Goal: Task Accomplishment & Management: Complete application form

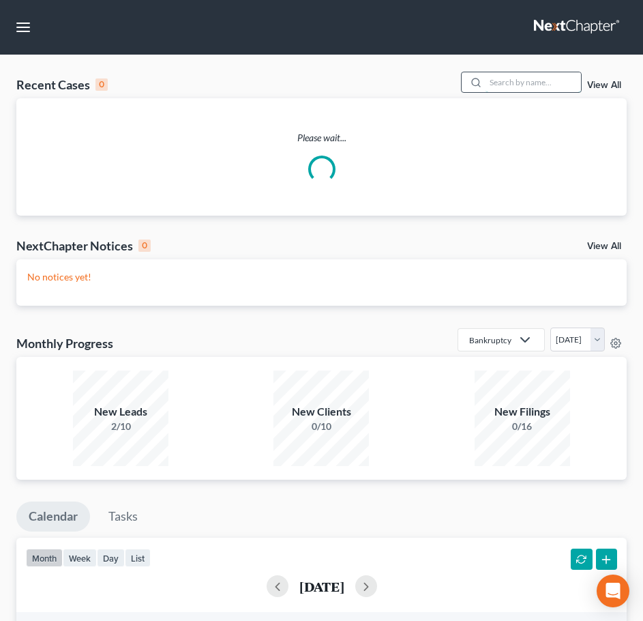
click at [512, 83] on input "search" at bounding box center [533, 82] width 95 height 20
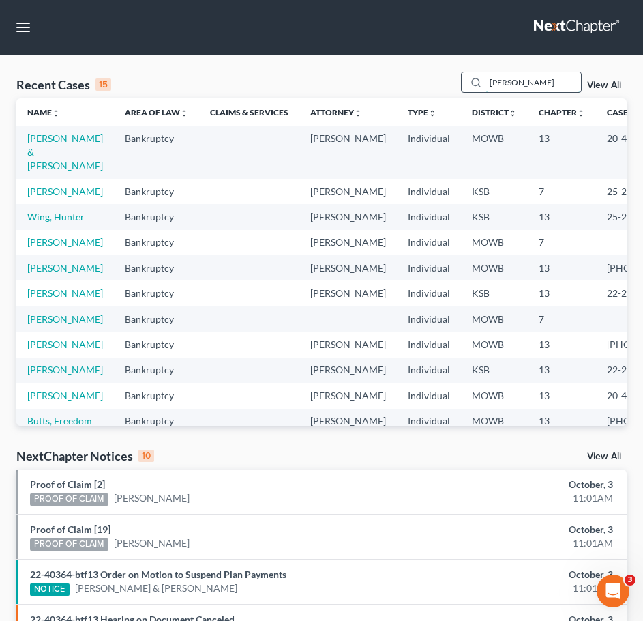
type input "gosser"
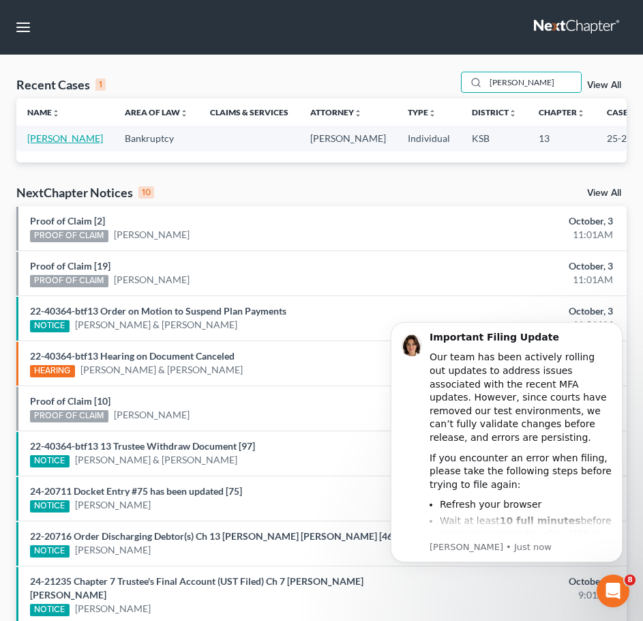
click at [58, 144] on link "[PERSON_NAME]" at bounding box center [65, 138] width 76 height 12
select select "2"
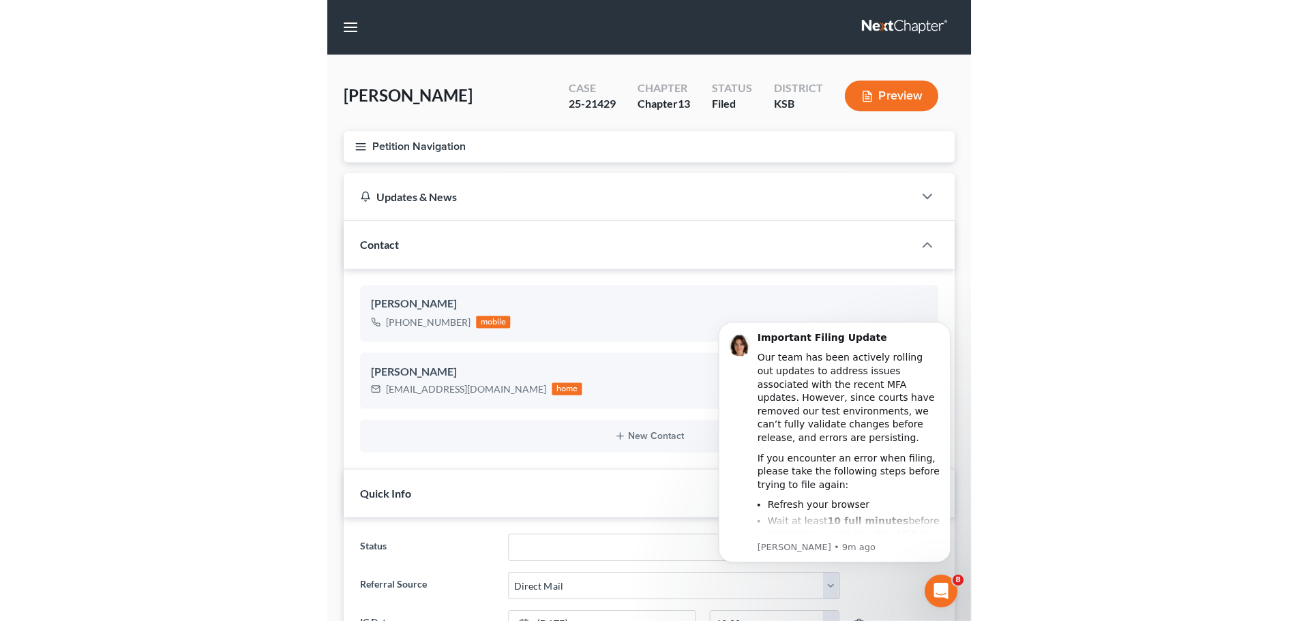
scroll to position [820, 0]
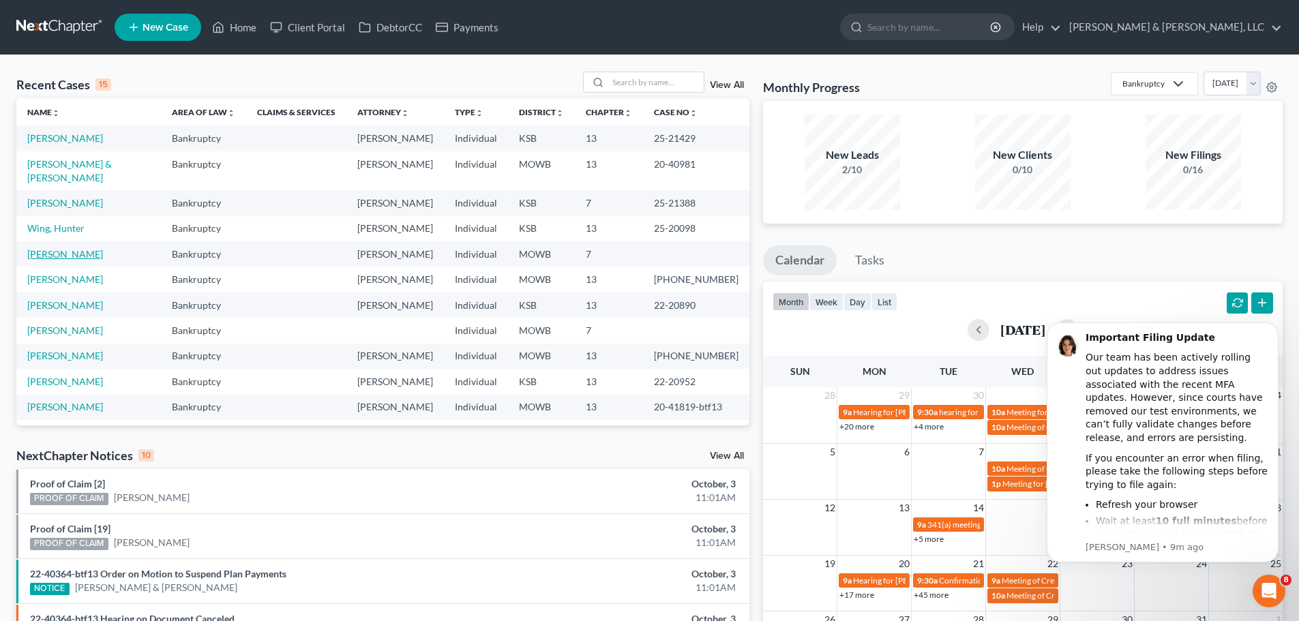
click at [94, 248] on link "[PERSON_NAME]" at bounding box center [65, 254] width 76 height 12
select select "2"
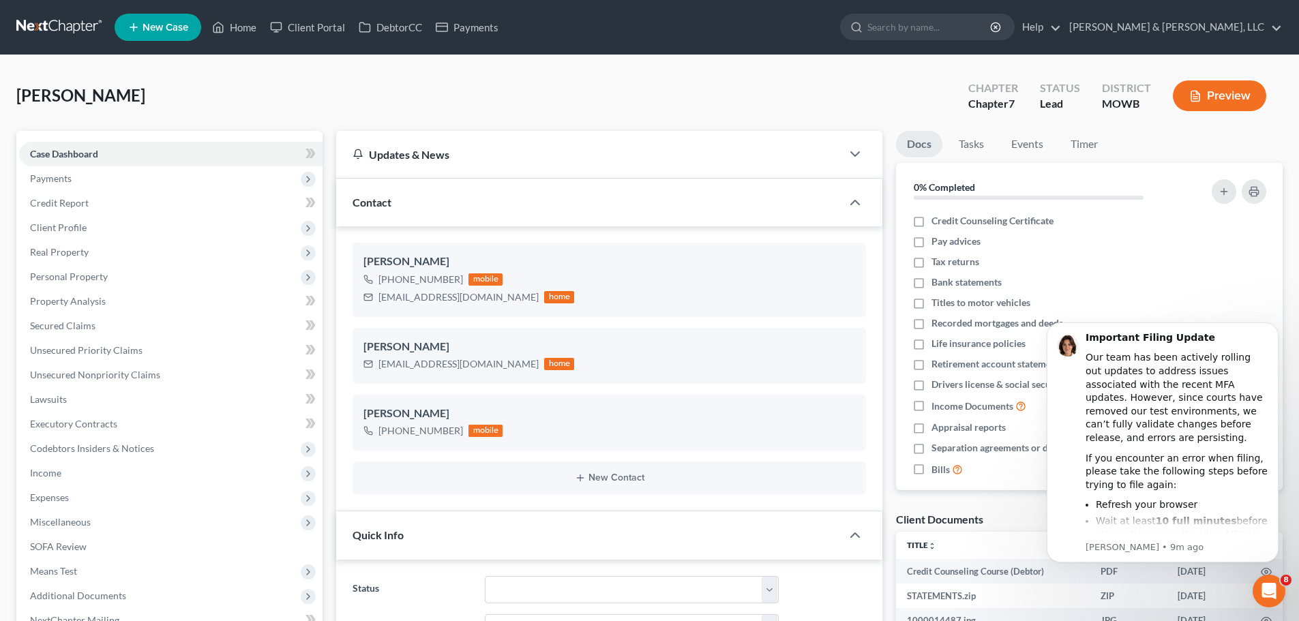
scroll to position [243, 0]
click at [68, 222] on span "Client Profile" at bounding box center [58, 228] width 57 height 12
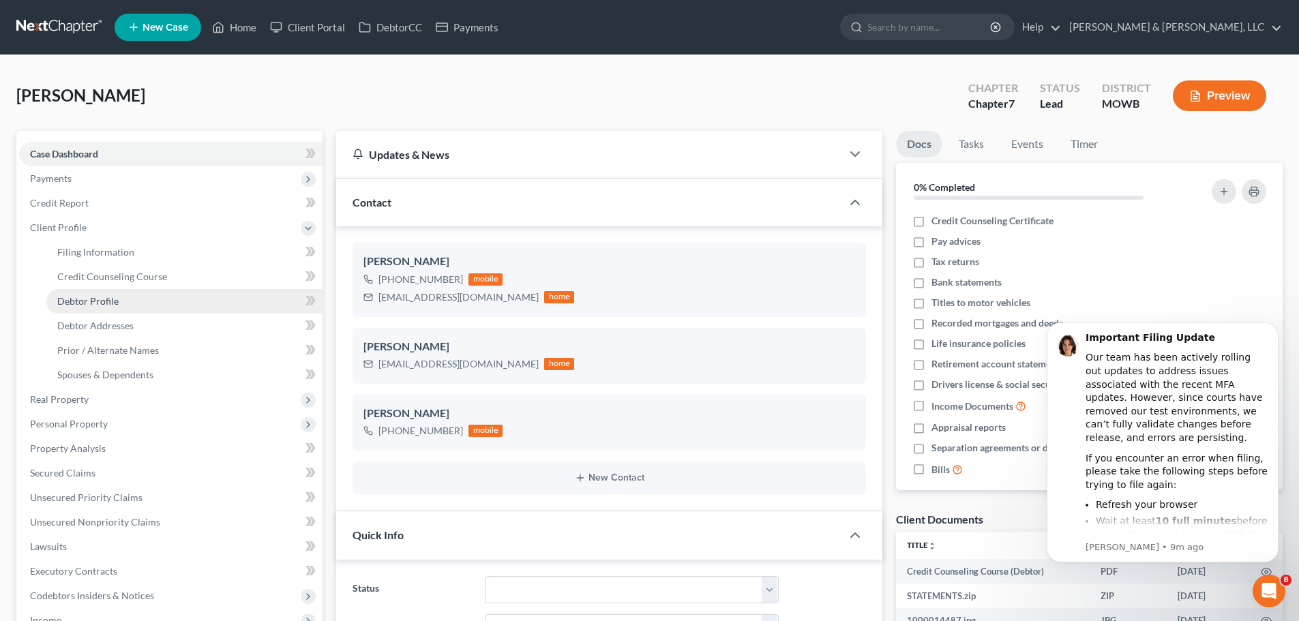
click at [91, 290] on link "Debtor Profile" at bounding box center [184, 301] width 276 height 25
select select "3"
select select "1"
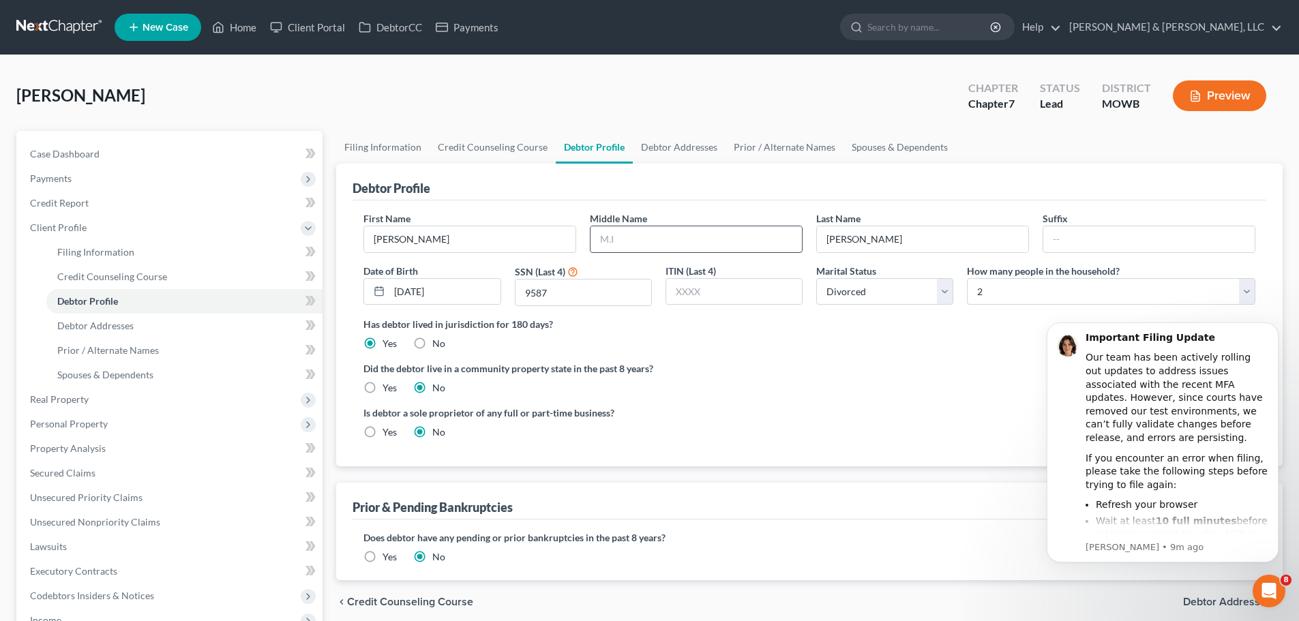
click at [629, 237] on input "text" at bounding box center [696, 239] width 211 height 26
type input "[PERSON_NAME]"
click at [1275, 321] on button "Dismiss notification" at bounding box center [1275, 327] width 18 height 18
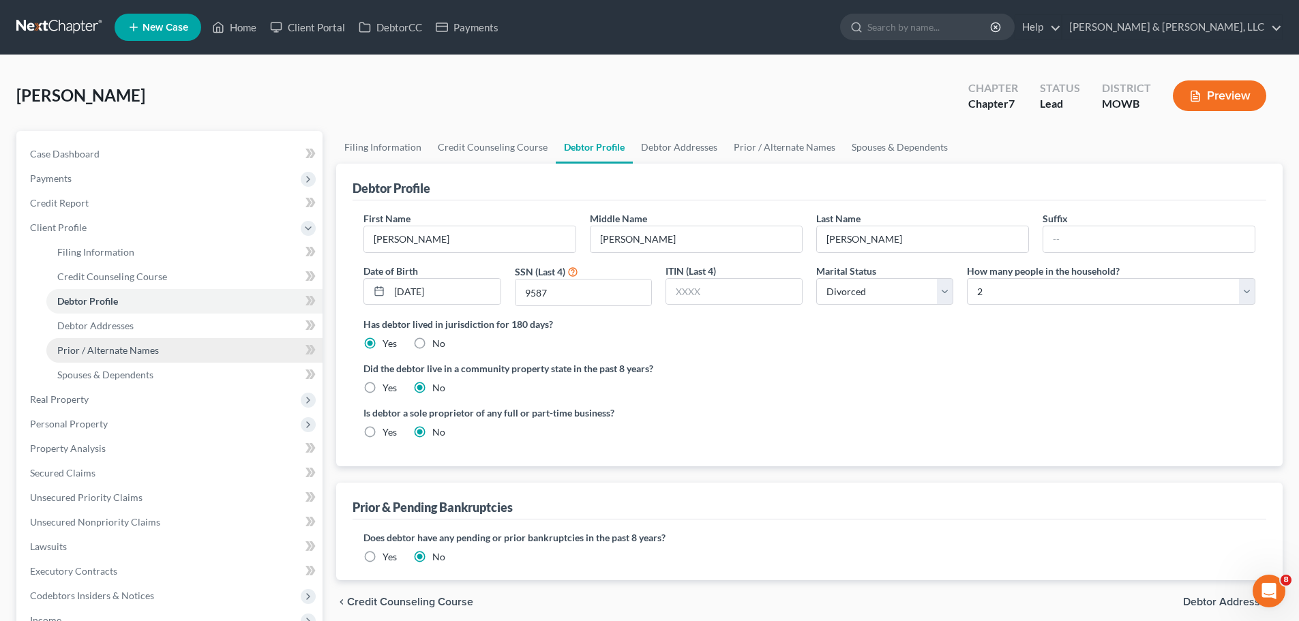
click at [140, 357] on link "Prior / Alternate Names" at bounding box center [184, 350] width 276 height 25
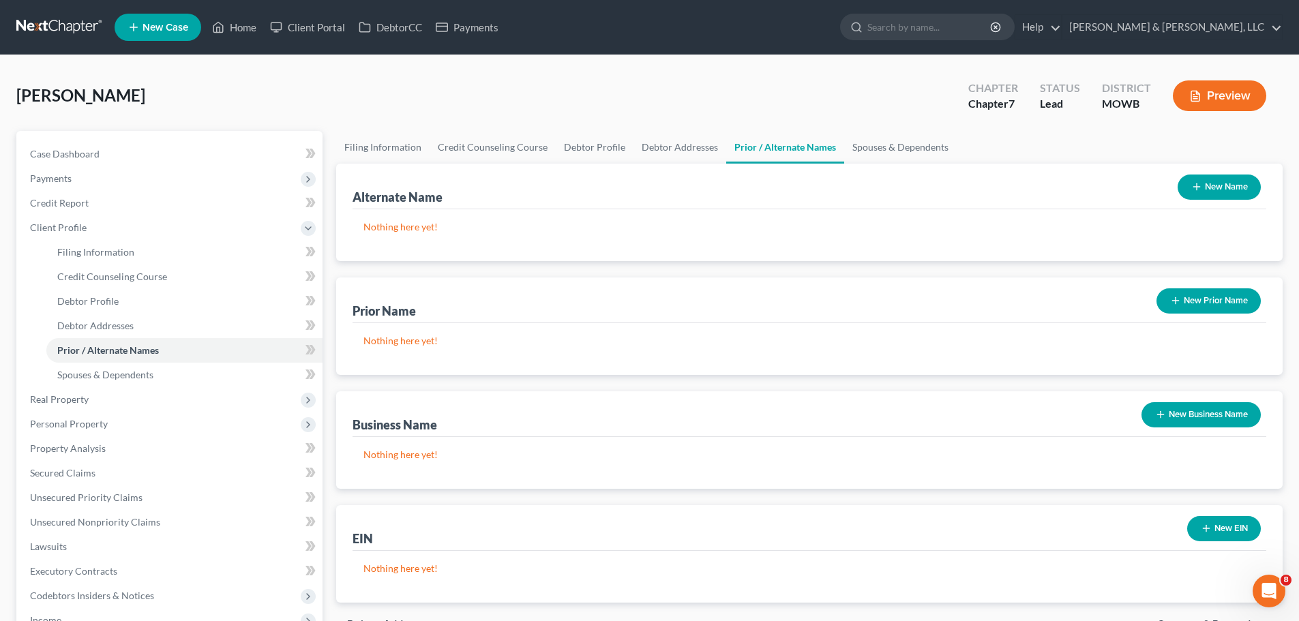
click at [1183, 295] on button "New Prior Name" at bounding box center [1208, 300] width 104 height 25
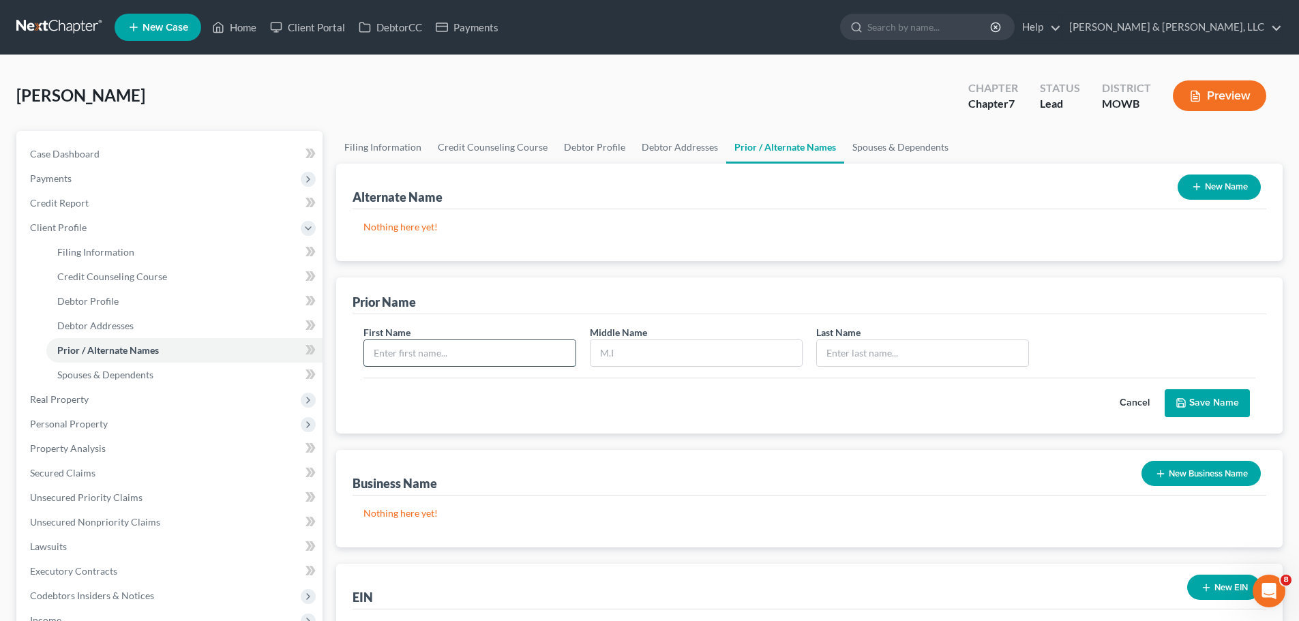
click at [488, 359] on input "text" at bounding box center [469, 353] width 211 height 26
type input "[PERSON_NAME]"
click at [1196, 400] on button "Save Name" at bounding box center [1207, 403] width 85 height 29
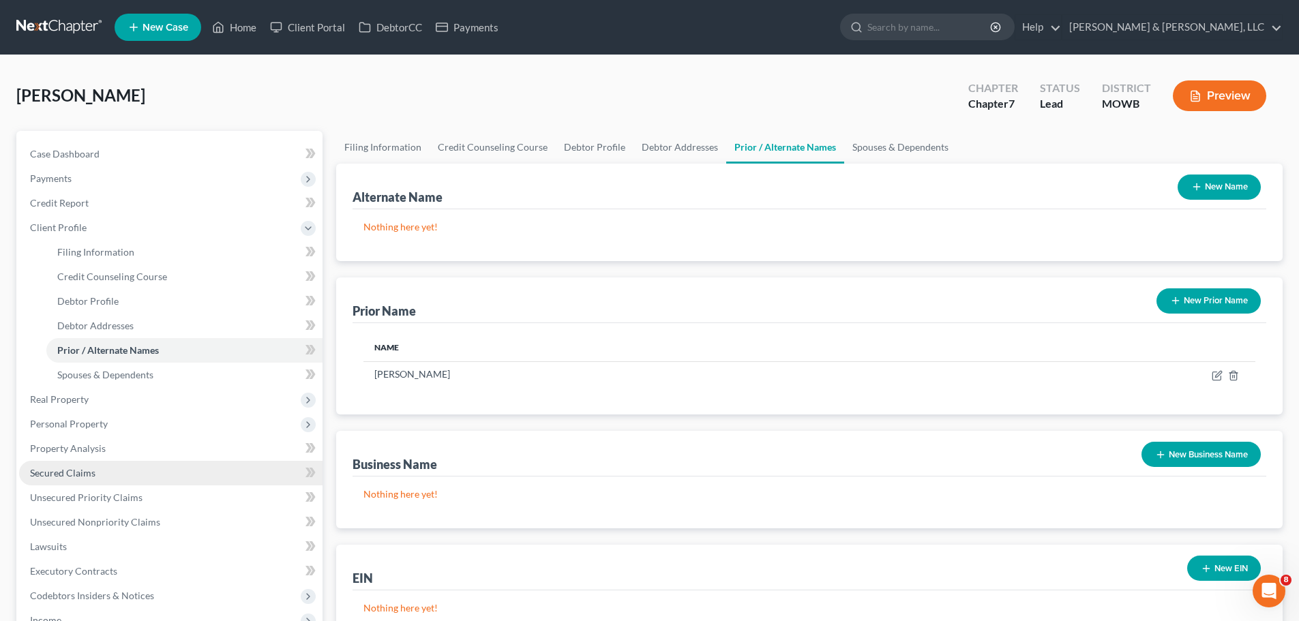
click at [119, 463] on link "Secured Claims" at bounding box center [170, 473] width 303 height 25
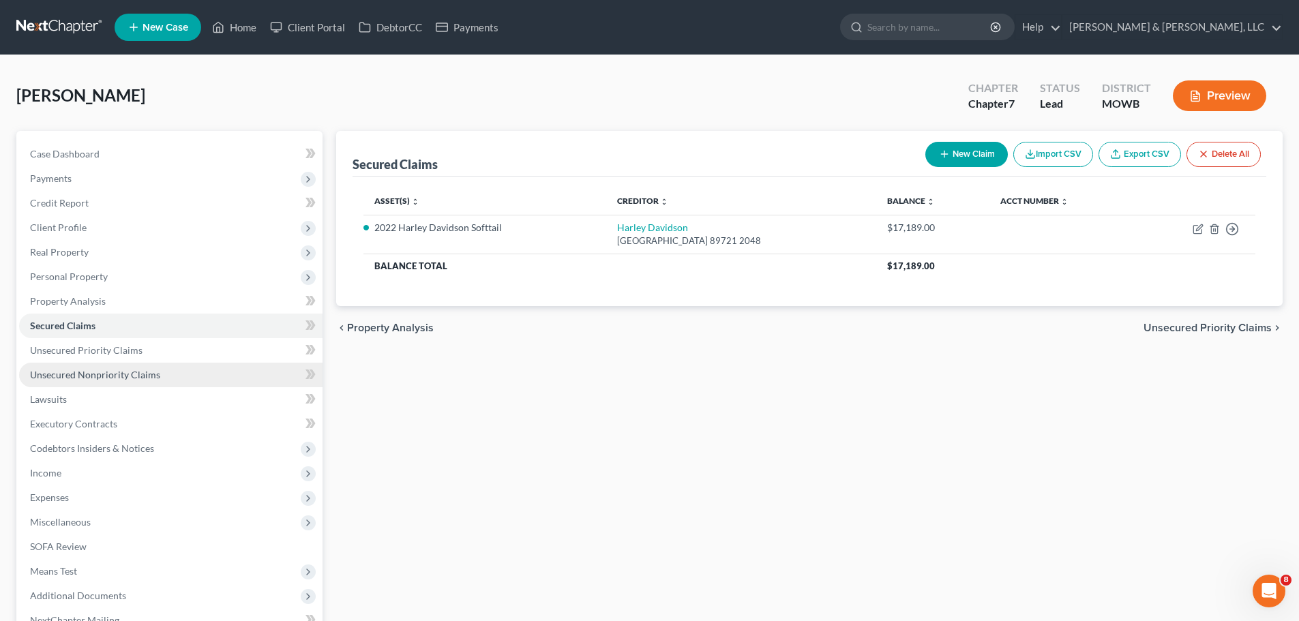
click at [86, 374] on span "Unsecured Nonpriority Claims" at bounding box center [95, 375] width 130 height 12
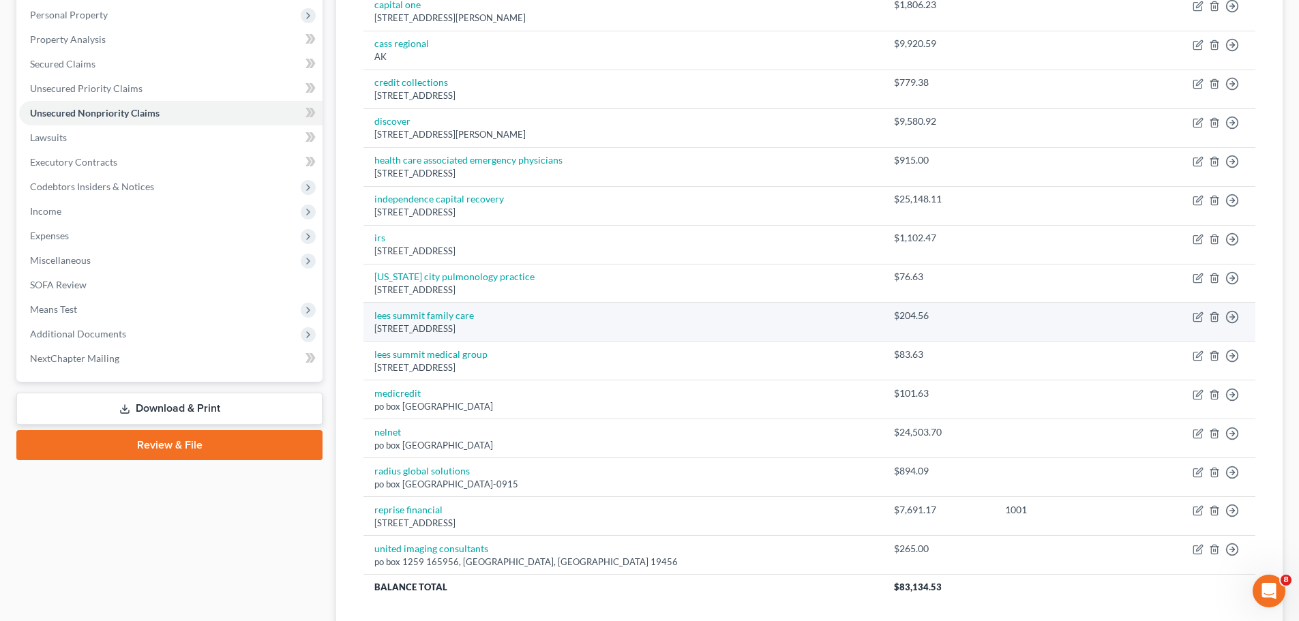
scroll to position [341, 0]
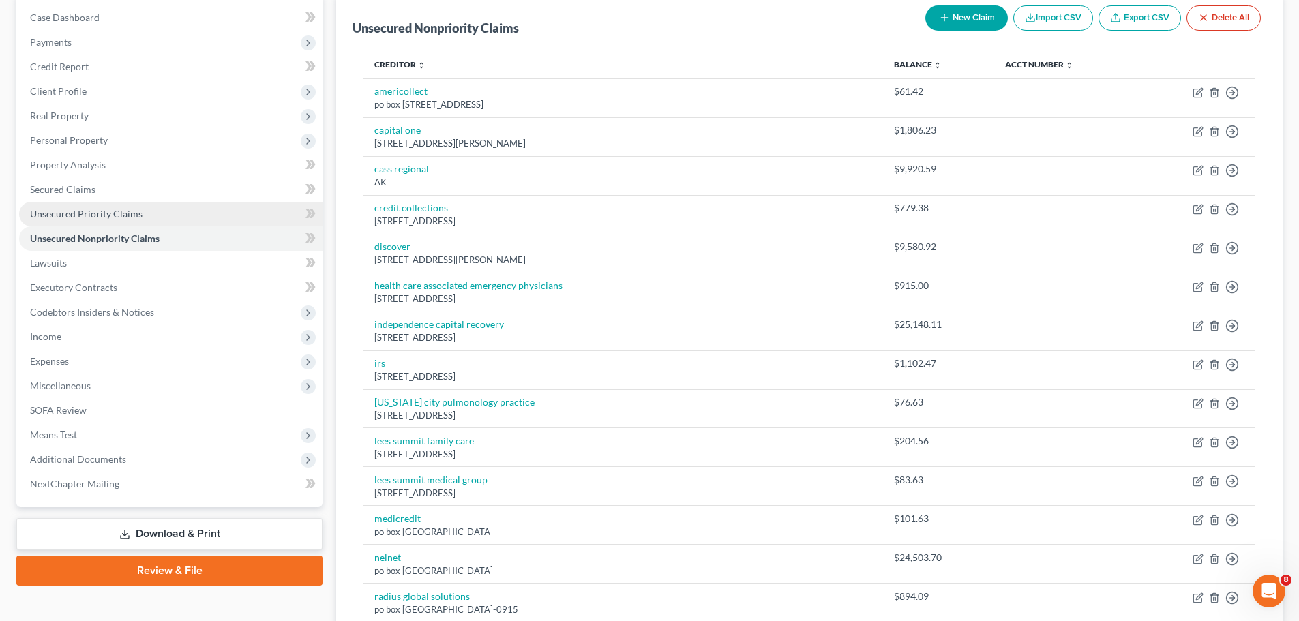
click at [125, 206] on link "Unsecured Priority Claims" at bounding box center [170, 214] width 303 height 25
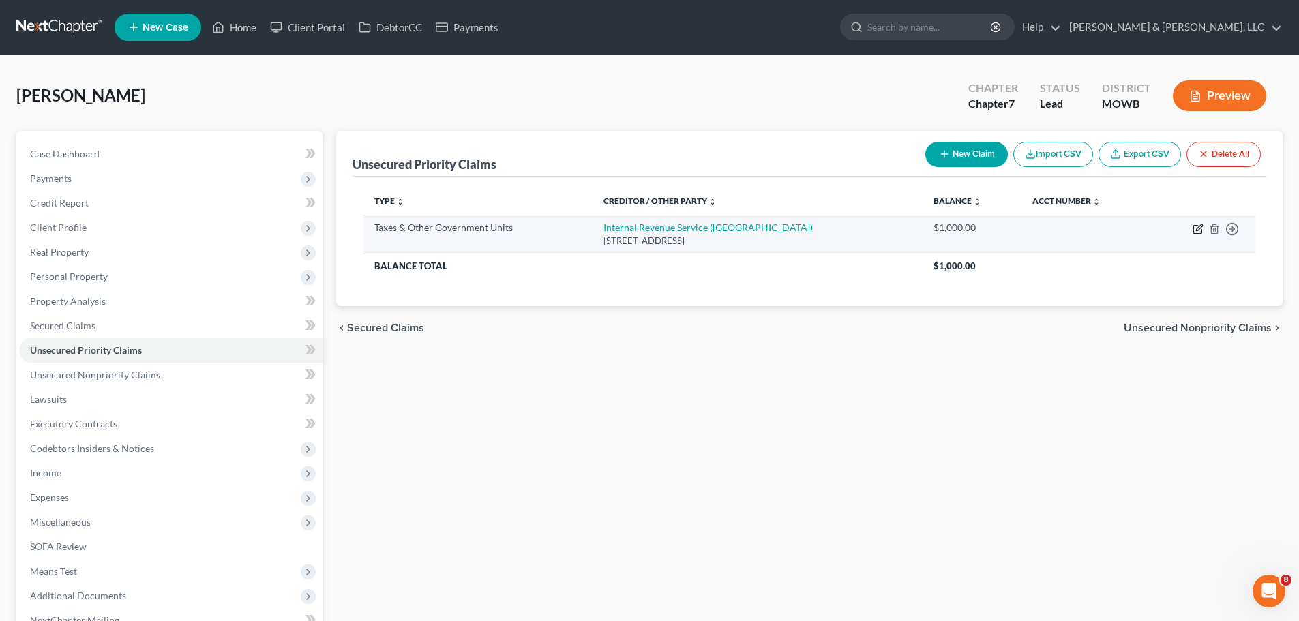
click at [1198, 228] on icon "button" at bounding box center [1199, 227] width 6 height 6
select select "0"
select select "39"
select select "0"
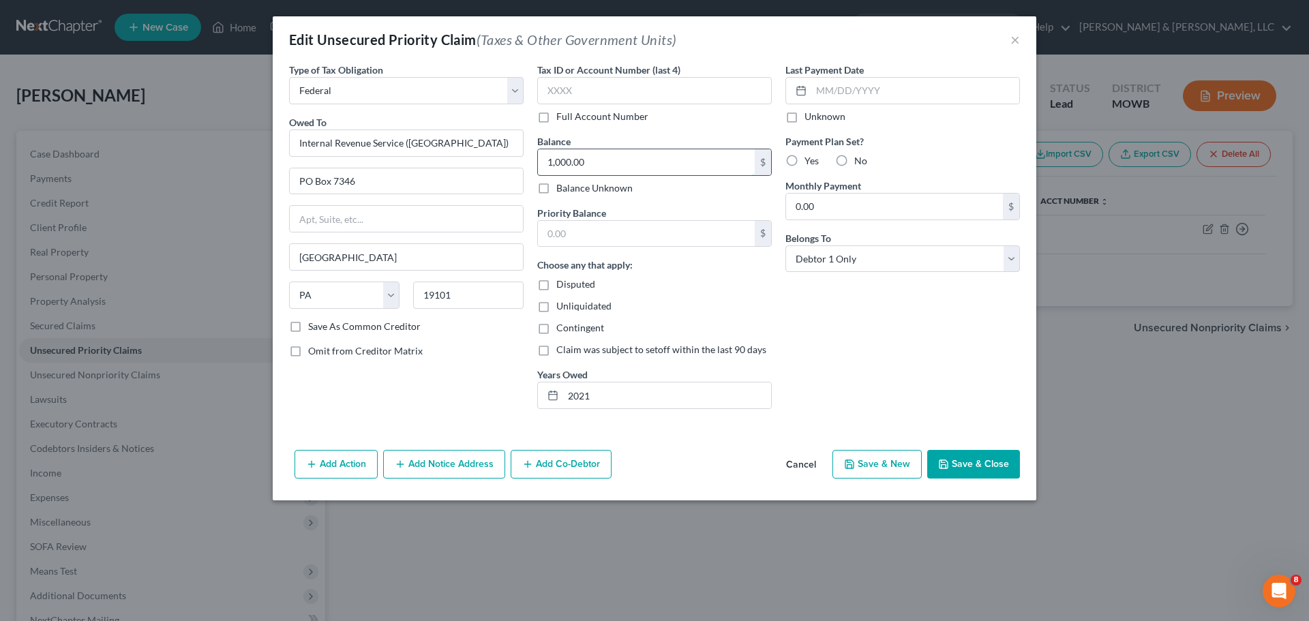
click at [616, 160] on input "1,000.00" at bounding box center [646, 162] width 217 height 26
type input "1,102"
click at [983, 471] on button "Save & Close" at bounding box center [973, 464] width 93 height 29
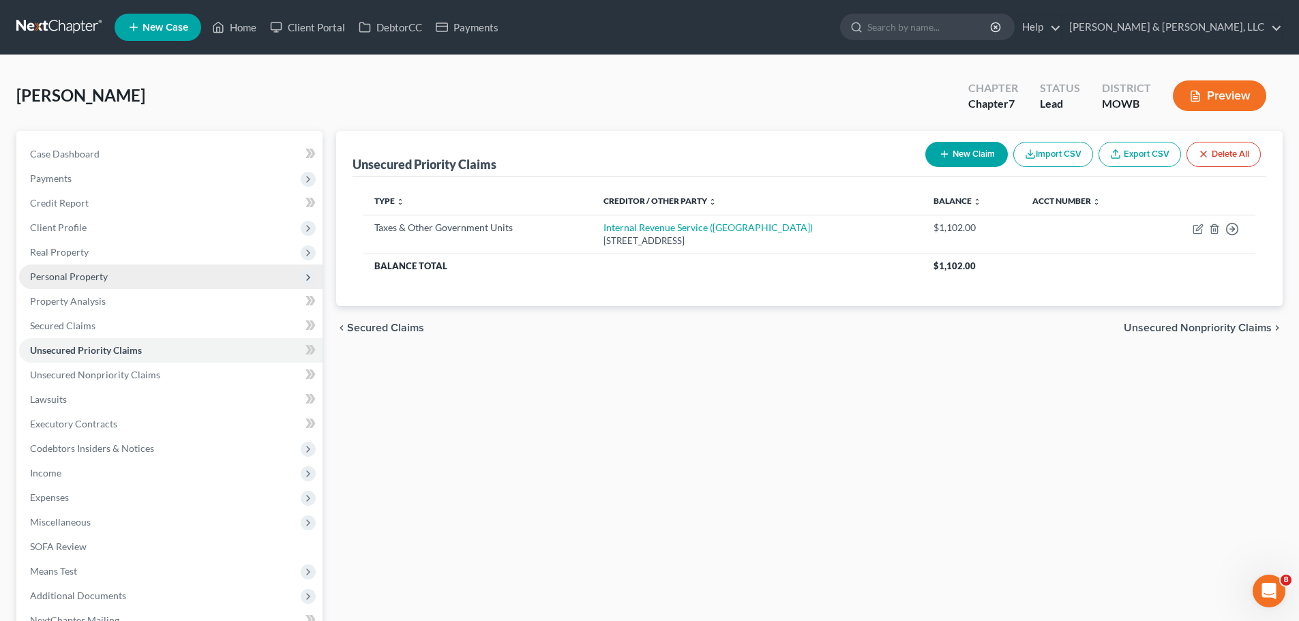
click at [89, 281] on span "Personal Property" at bounding box center [69, 277] width 78 height 12
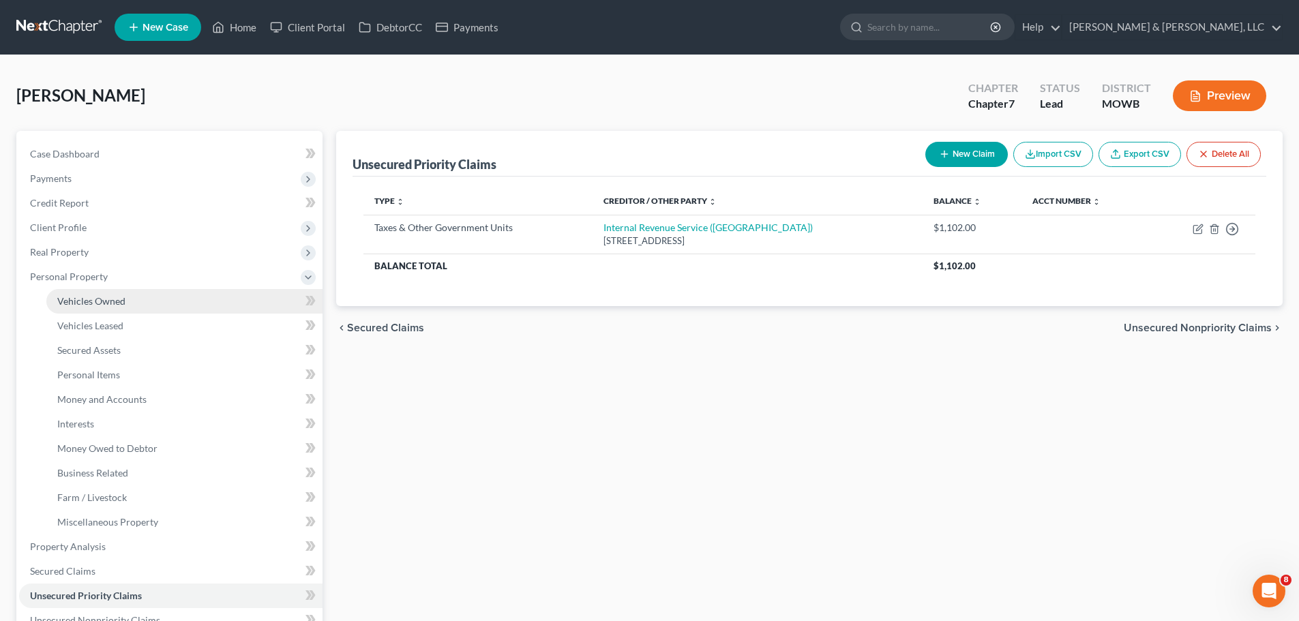
click at [90, 293] on link "Vehicles Owned" at bounding box center [184, 301] width 276 height 25
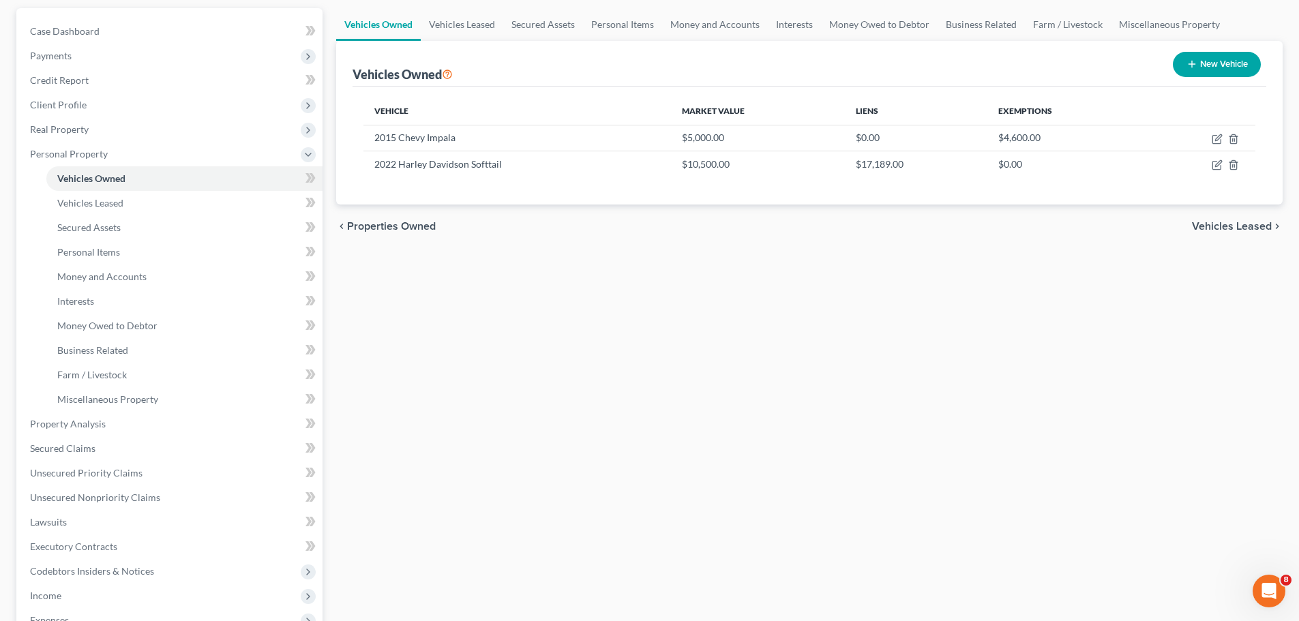
scroll to position [136, 0]
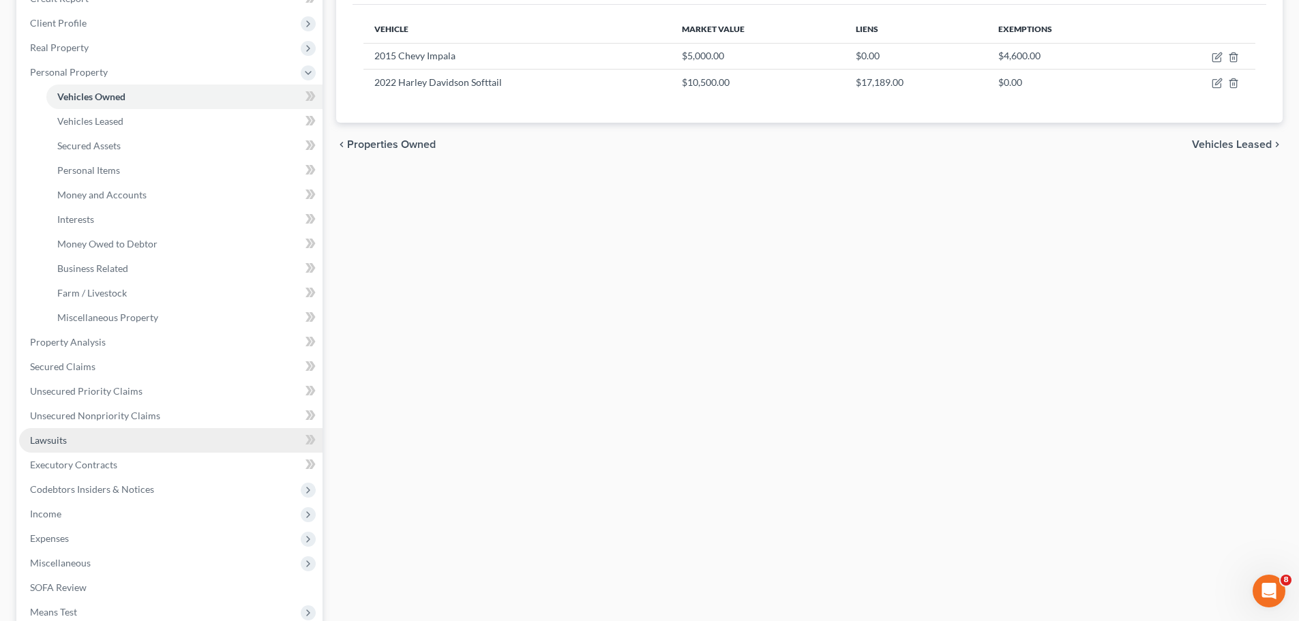
click at [93, 441] on link "Lawsuits" at bounding box center [170, 440] width 303 height 25
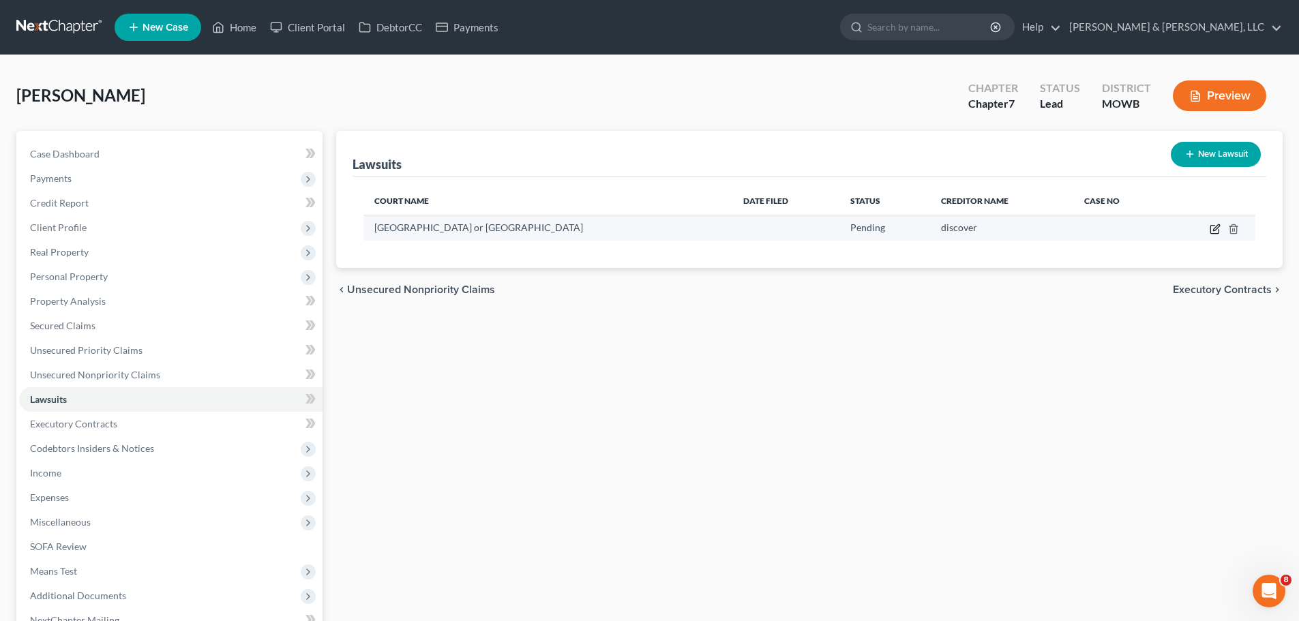
click at [1221, 233] on icon "button" at bounding box center [1215, 229] width 11 height 11
select select "1"
select select "0"
select select "1"
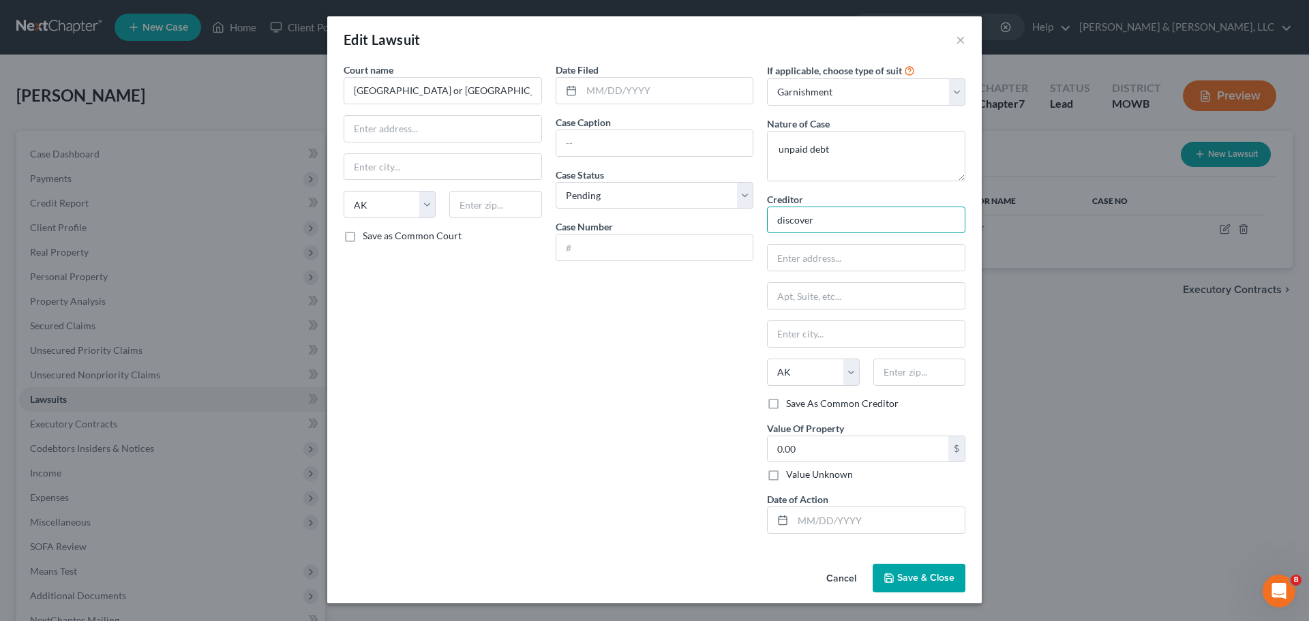
drag, startPoint x: 767, startPoint y: 226, endPoint x: 651, endPoint y: 226, distance: 115.9
click at [665, 226] on div "Court name * [GEOGRAPHIC_DATA] or [GEOGRAPHIC_DATA] [US_STATE] AK AR AZ CA CO […" at bounding box center [655, 304] width 636 height 482
drag, startPoint x: 855, startPoint y: 145, endPoint x: 758, endPoint y: 151, distance: 97.0
click at [758, 151] on div "Court name * [GEOGRAPHIC_DATA] or [GEOGRAPHIC_DATA] [US_STATE] AK AR AZ CA CO […" at bounding box center [655, 304] width 636 height 482
type textarea "Civil"
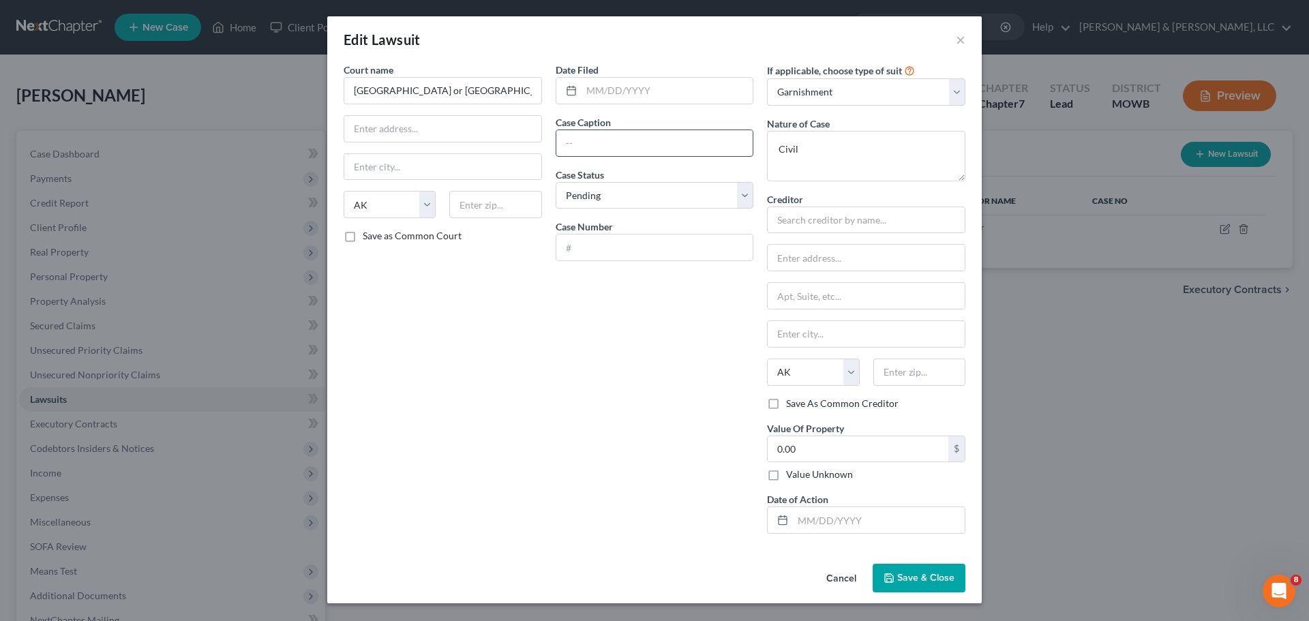
click at [704, 139] on input "text" at bounding box center [654, 143] width 197 height 26
type input "Discover vs [PERSON_NAME]"
click at [833, 89] on select "Select Repossession Garnishment Foreclosure Attached, Seized, Or Levied Other" at bounding box center [866, 91] width 198 height 27
select select
click at [767, 78] on select "Select Repossession Garnishment Foreclosure Attached, Seized, Or Levied Other" at bounding box center [866, 91] width 198 height 27
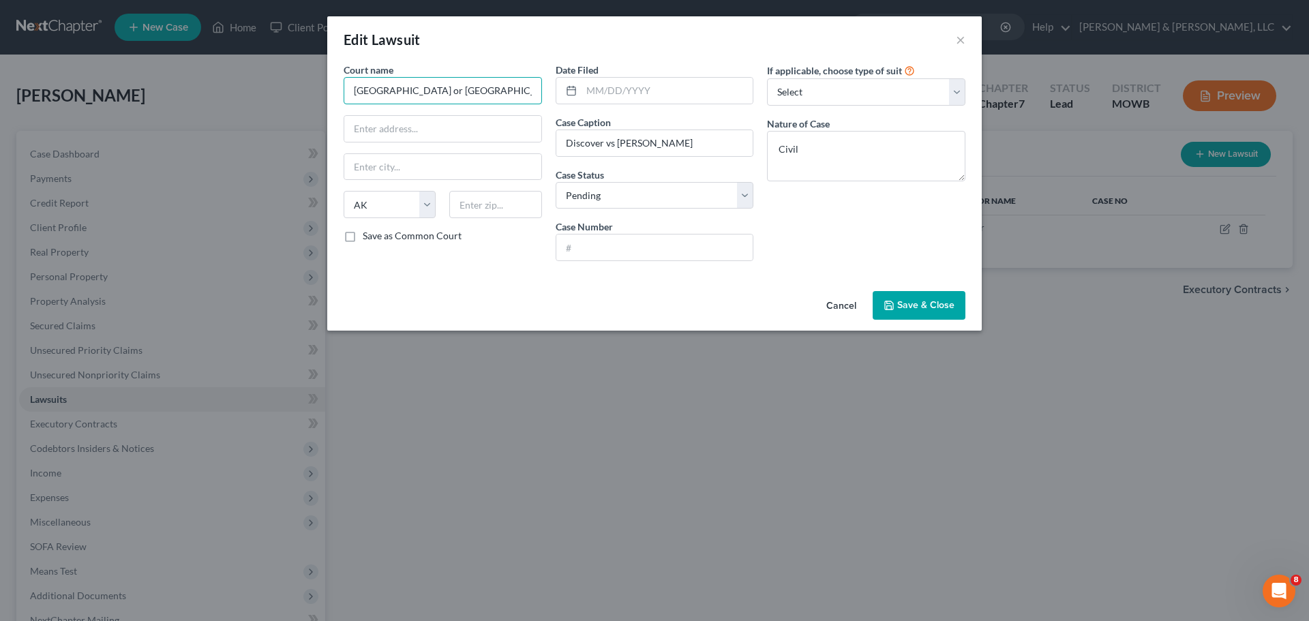
drag, startPoint x: 505, startPoint y: 91, endPoint x: 303, endPoint y: 91, distance: 202.5
click at [303, 92] on div "Edit Lawsuit × Court name * [GEOGRAPHIC_DATA] or [GEOGRAPHIC_DATA] [US_STATE] A…" at bounding box center [654, 310] width 1309 height 621
click at [368, 106] on div "[GEOGRAPHIC_DATA]" at bounding box center [426, 114] width 164 height 20
type input "[GEOGRAPHIC_DATA]"
type input "308 W [US_STATE]"
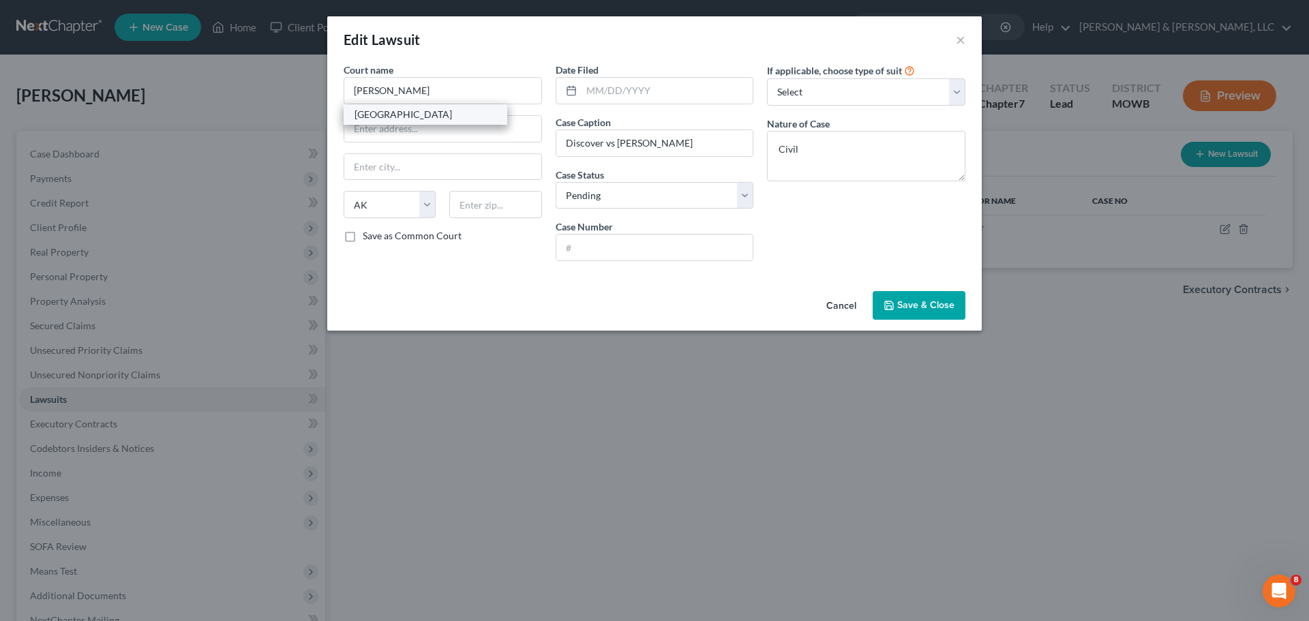
type input "Independence"
select select "26"
type input "64050"
click at [910, 301] on span "Save & Close" at bounding box center [925, 305] width 57 height 12
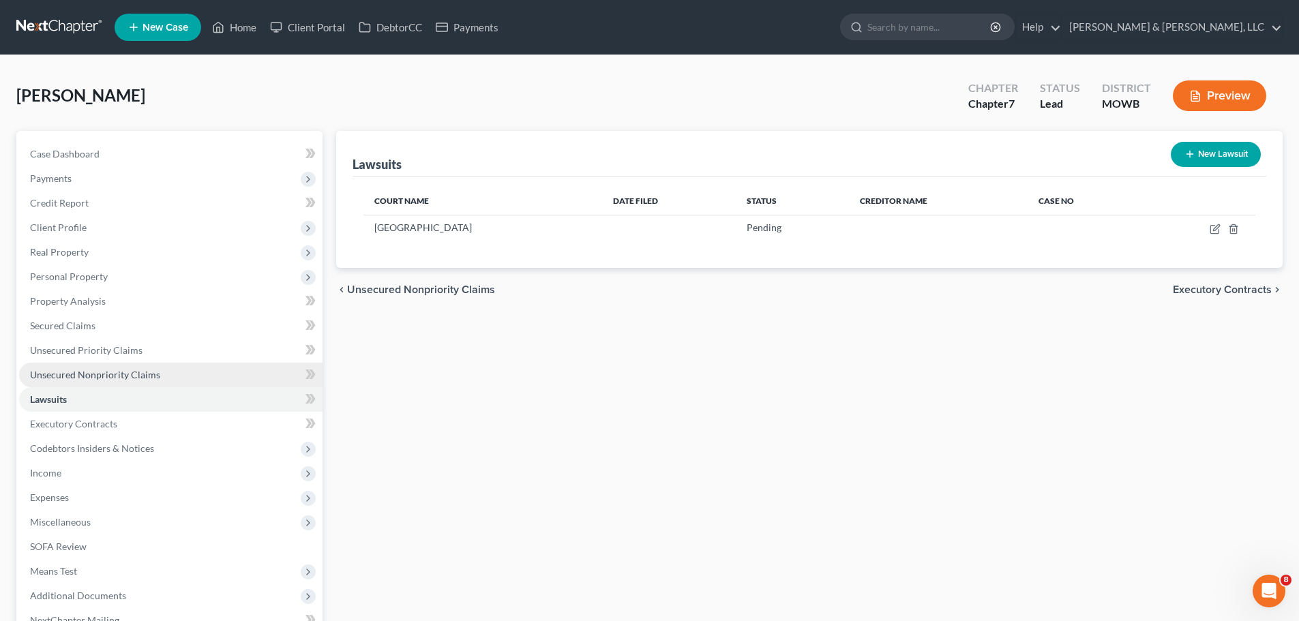
click at [115, 364] on link "Unsecured Nonpriority Claims" at bounding box center [170, 375] width 303 height 25
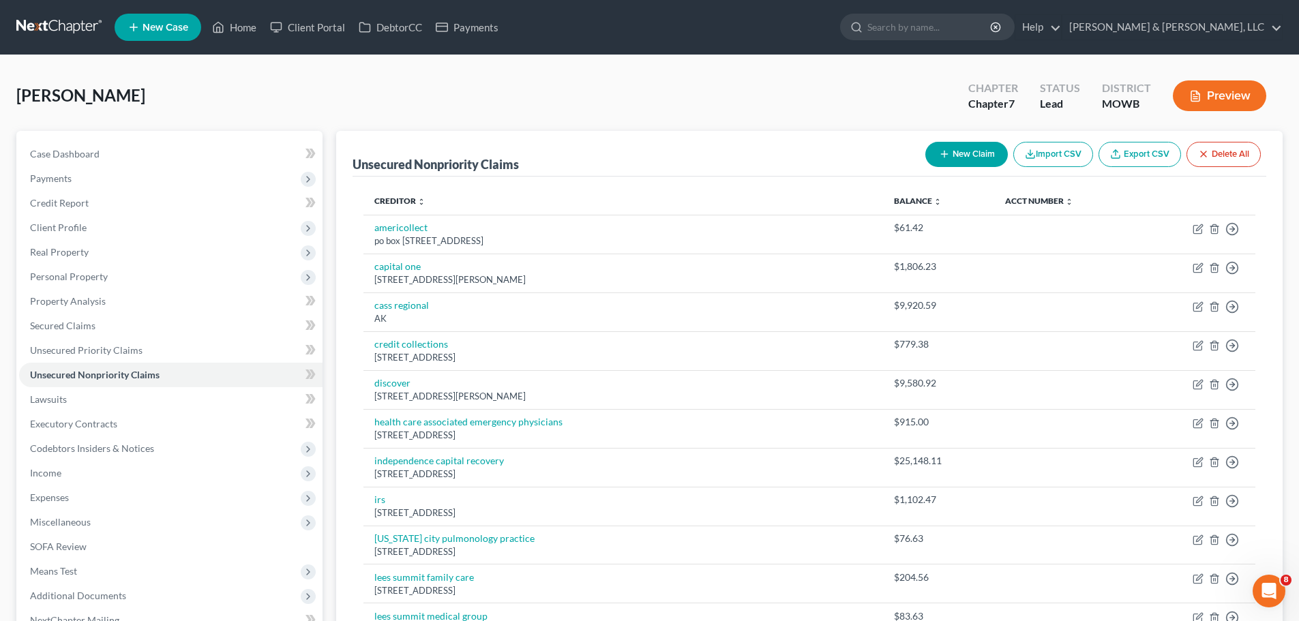
click at [743, 78] on div "[PERSON_NAME] Upgraded Chapter Chapter 7 Status Lead District MOWB Preview" at bounding box center [649, 101] width 1266 height 59
